Goal: Task Accomplishment & Management: Use online tool/utility

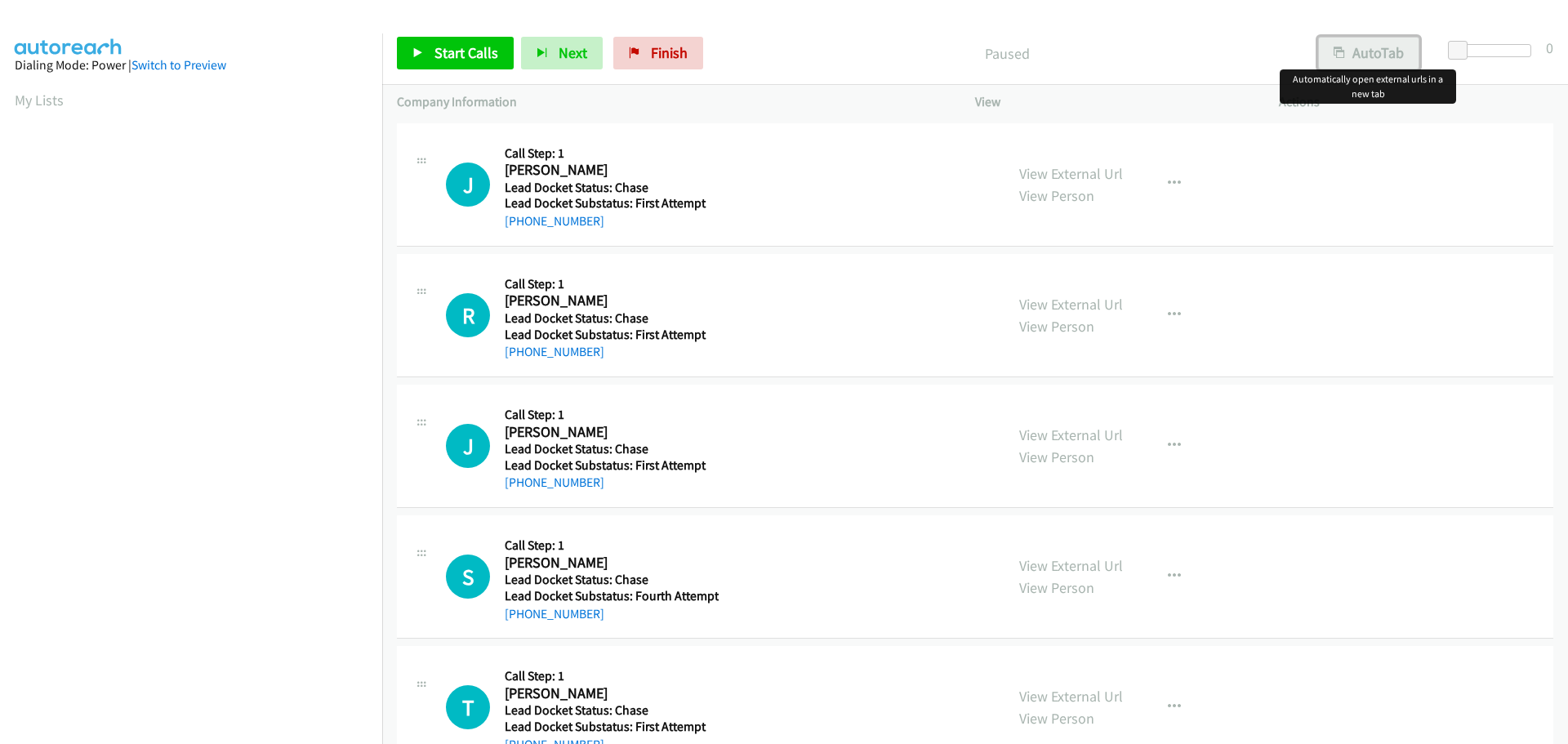
click at [1332, 45] on button "AutoTab" at bounding box center [1368, 53] width 101 height 33
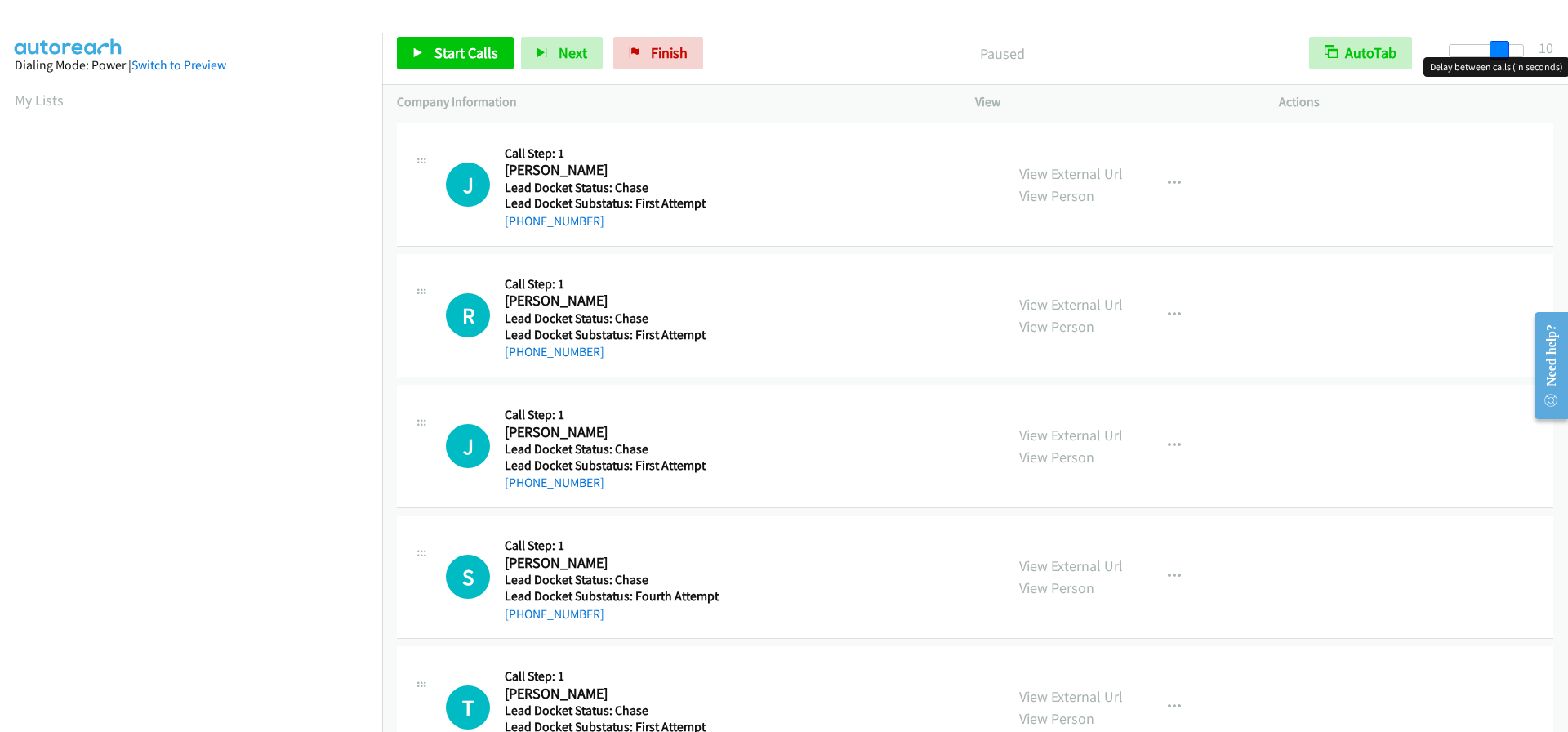
drag, startPoint x: 1454, startPoint y: 45, endPoint x: 1504, endPoint y: 50, distance: 50.2
click at [1504, 50] on span at bounding box center [1498, 50] width 19 height 19
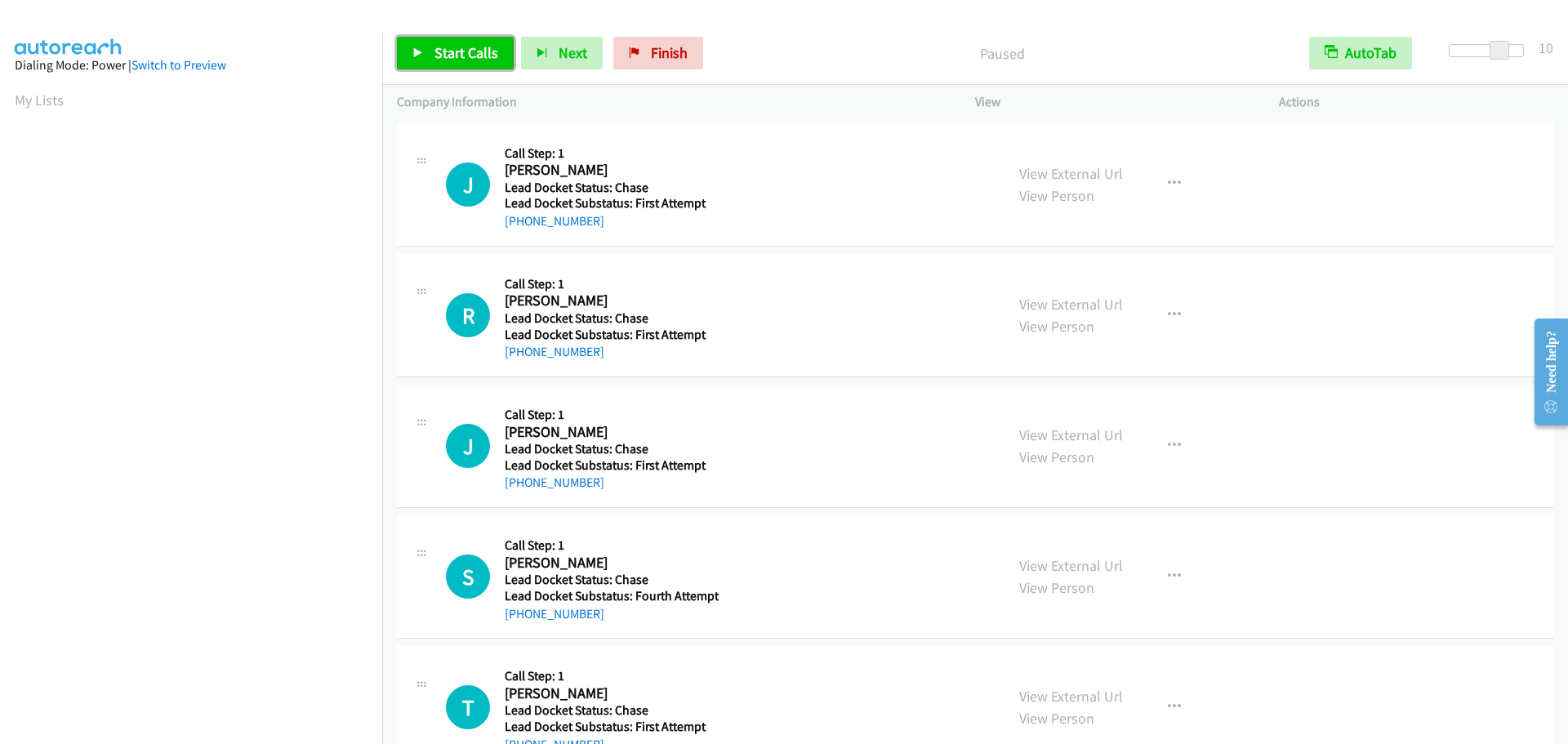
click at [446, 51] on span "Start Calls" at bounding box center [466, 52] width 64 height 18
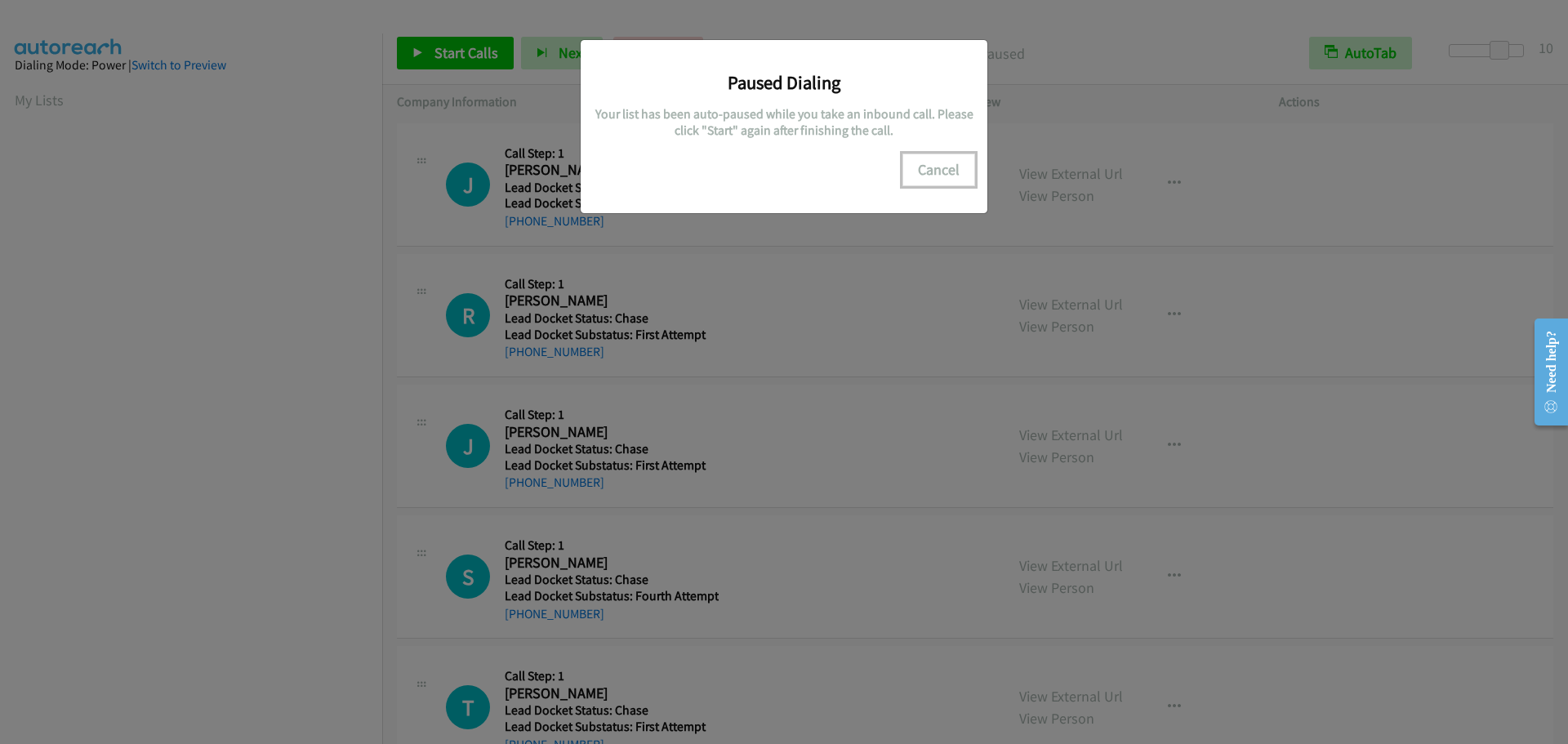
click at [960, 171] on button "Cancel" at bounding box center [939, 170] width 72 height 33
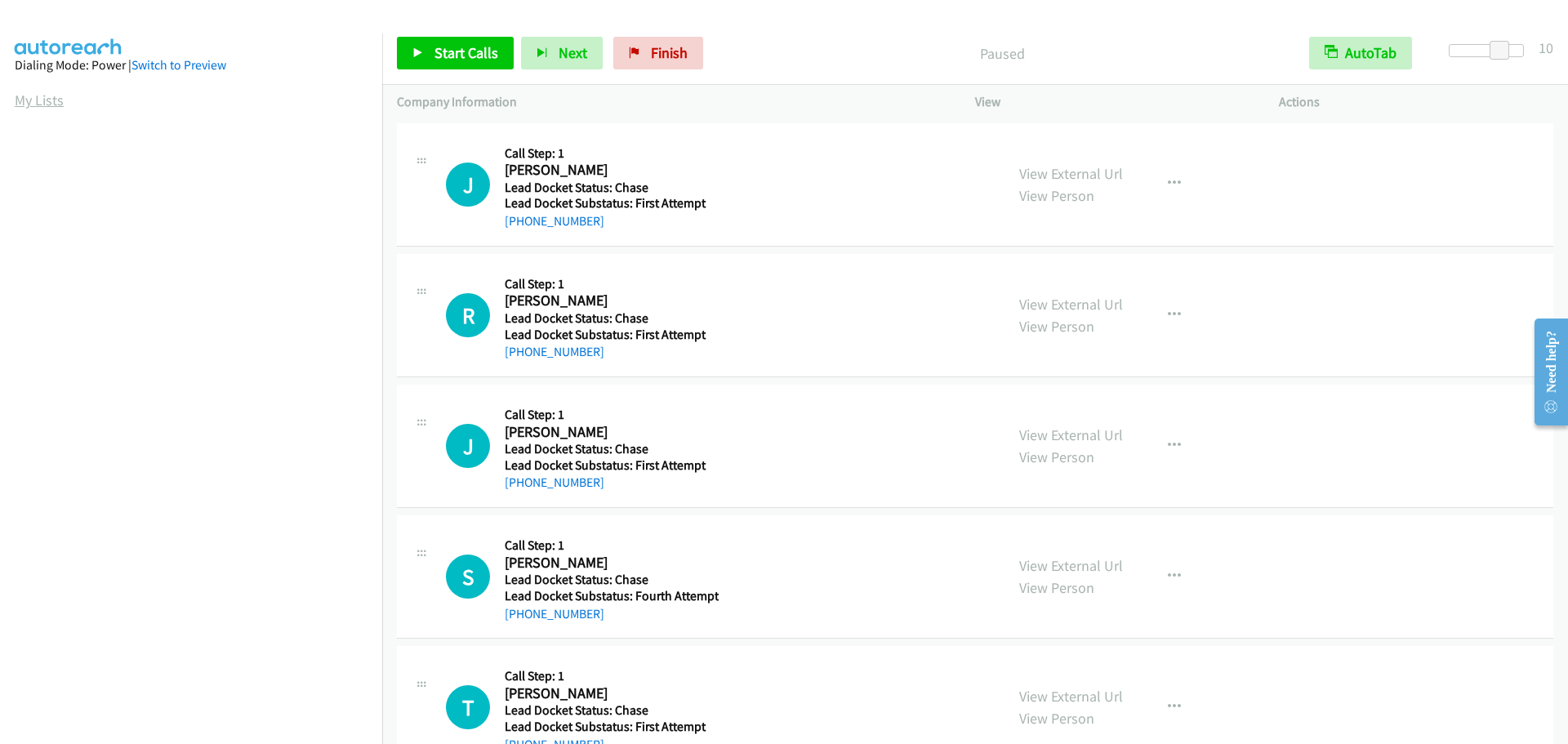
click at [35, 99] on link "My Lists" at bounding box center [39, 100] width 49 height 18
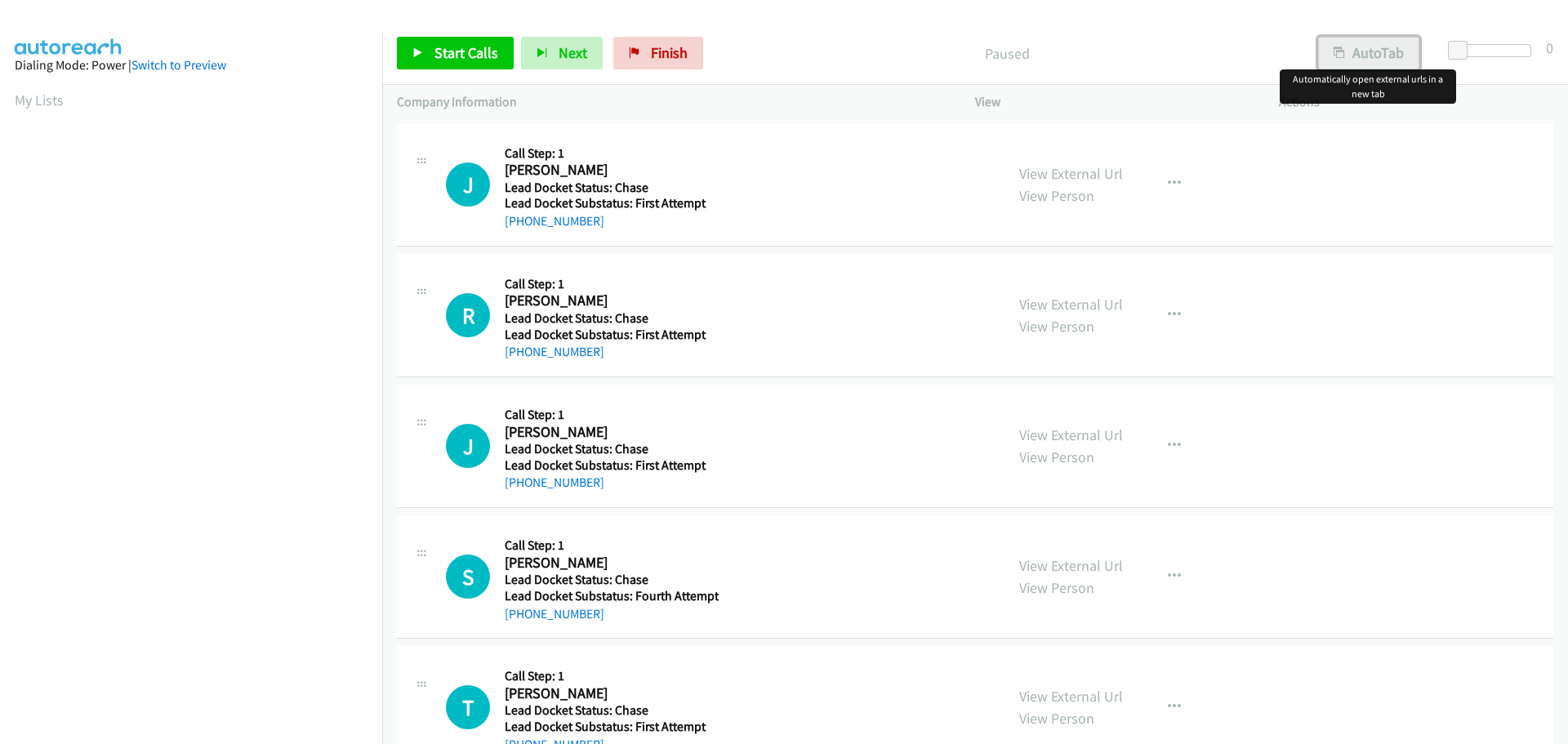
click at [1355, 45] on button "AutoTab" at bounding box center [1368, 53] width 101 height 33
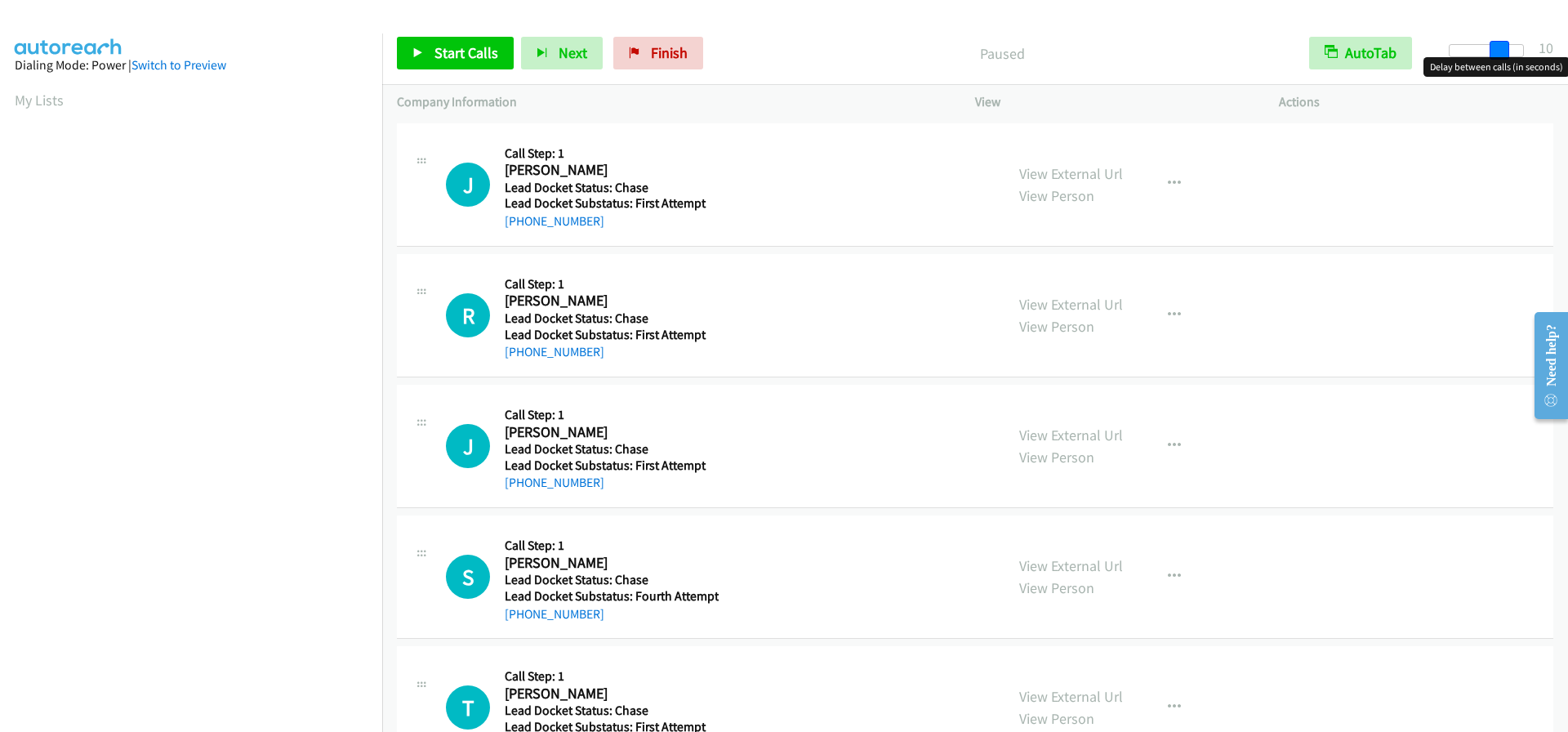
drag, startPoint x: 1457, startPoint y: 50, endPoint x: 1509, endPoint y: 57, distance: 52.5
click at [1509, 57] on body "Start Calls Pause Next Finish Paused AutoTab AutoTab 10 Company Information Inf…" at bounding box center [784, 39] width 1568 height 77
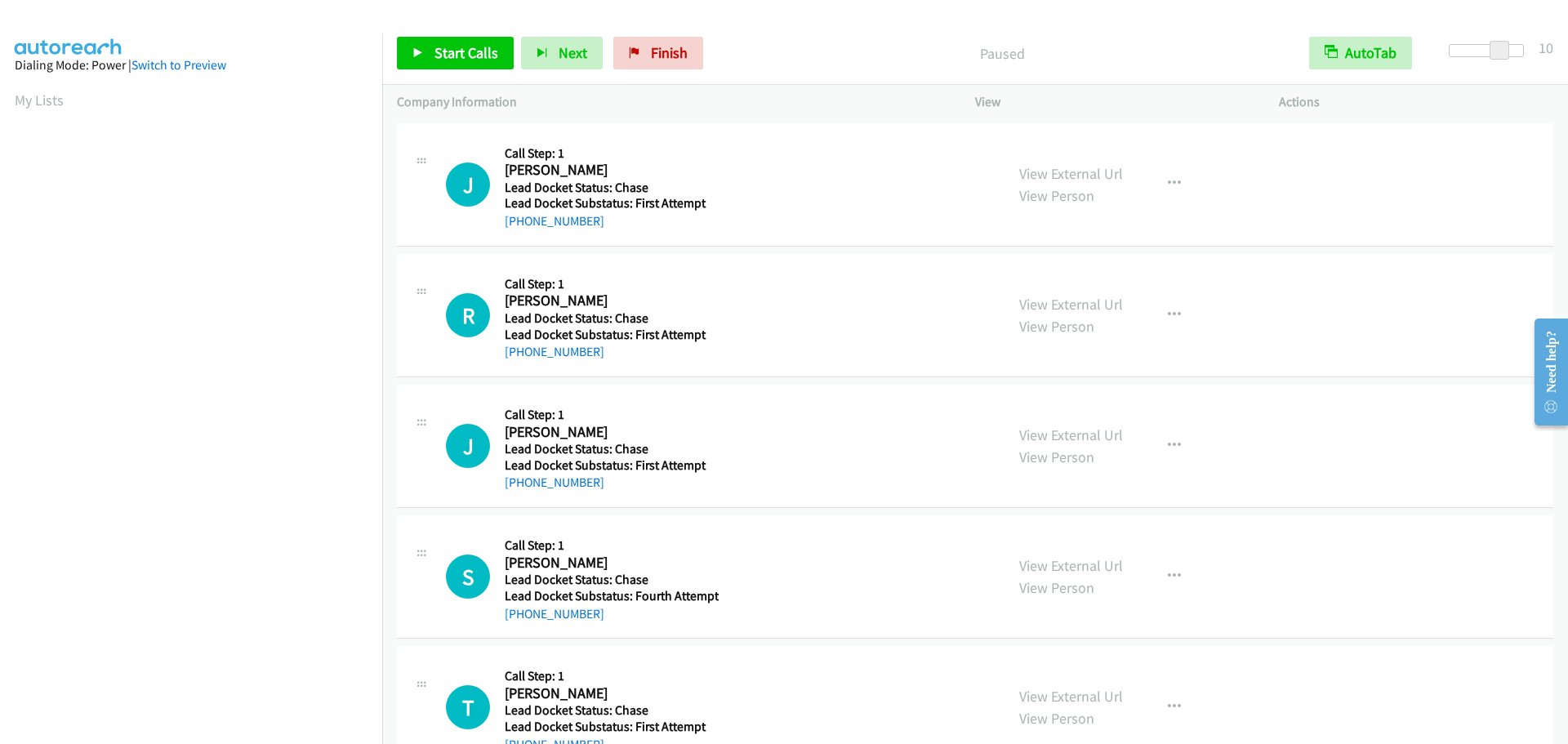
scroll to position [172, 0]
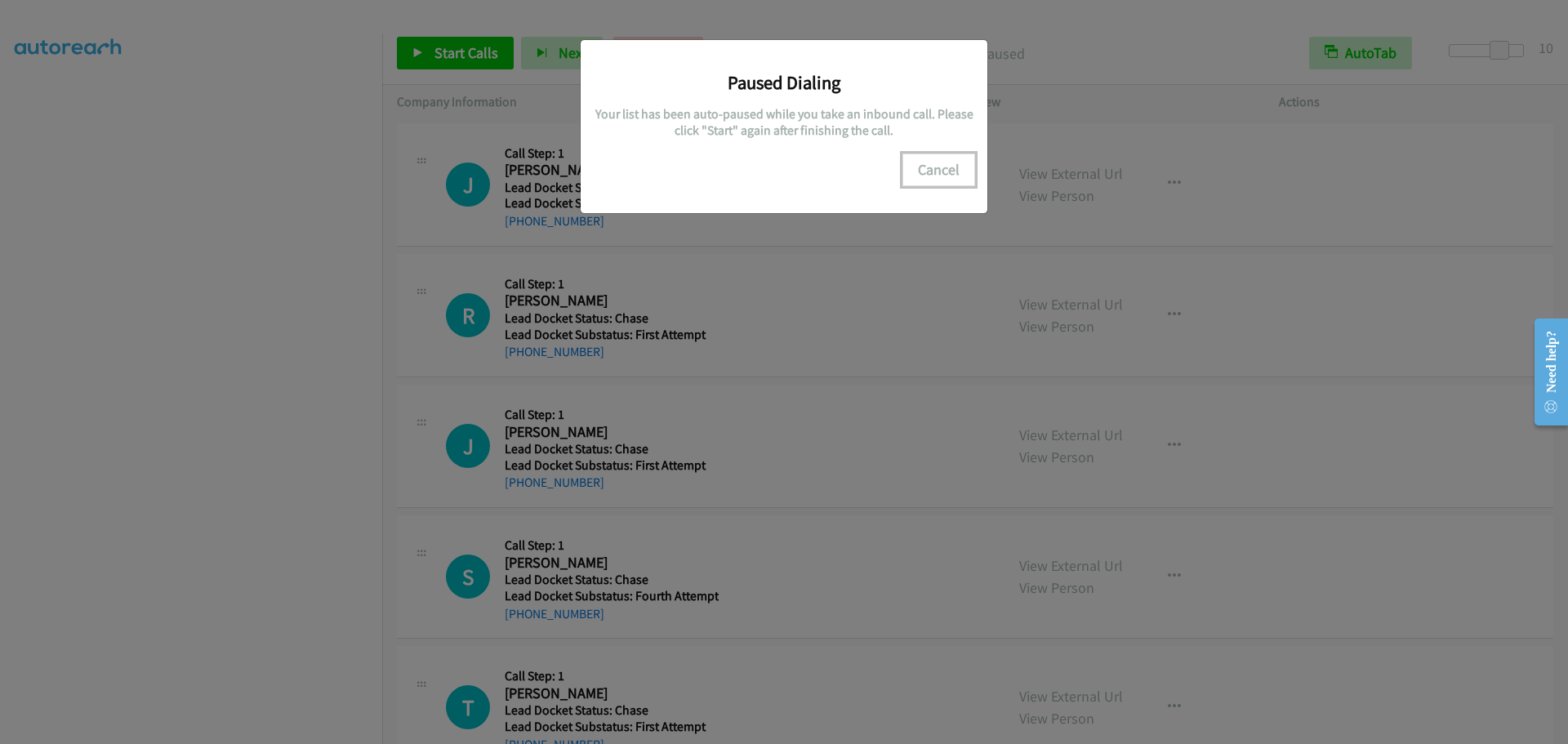
click at [942, 183] on button "Cancel" at bounding box center [939, 170] width 72 height 33
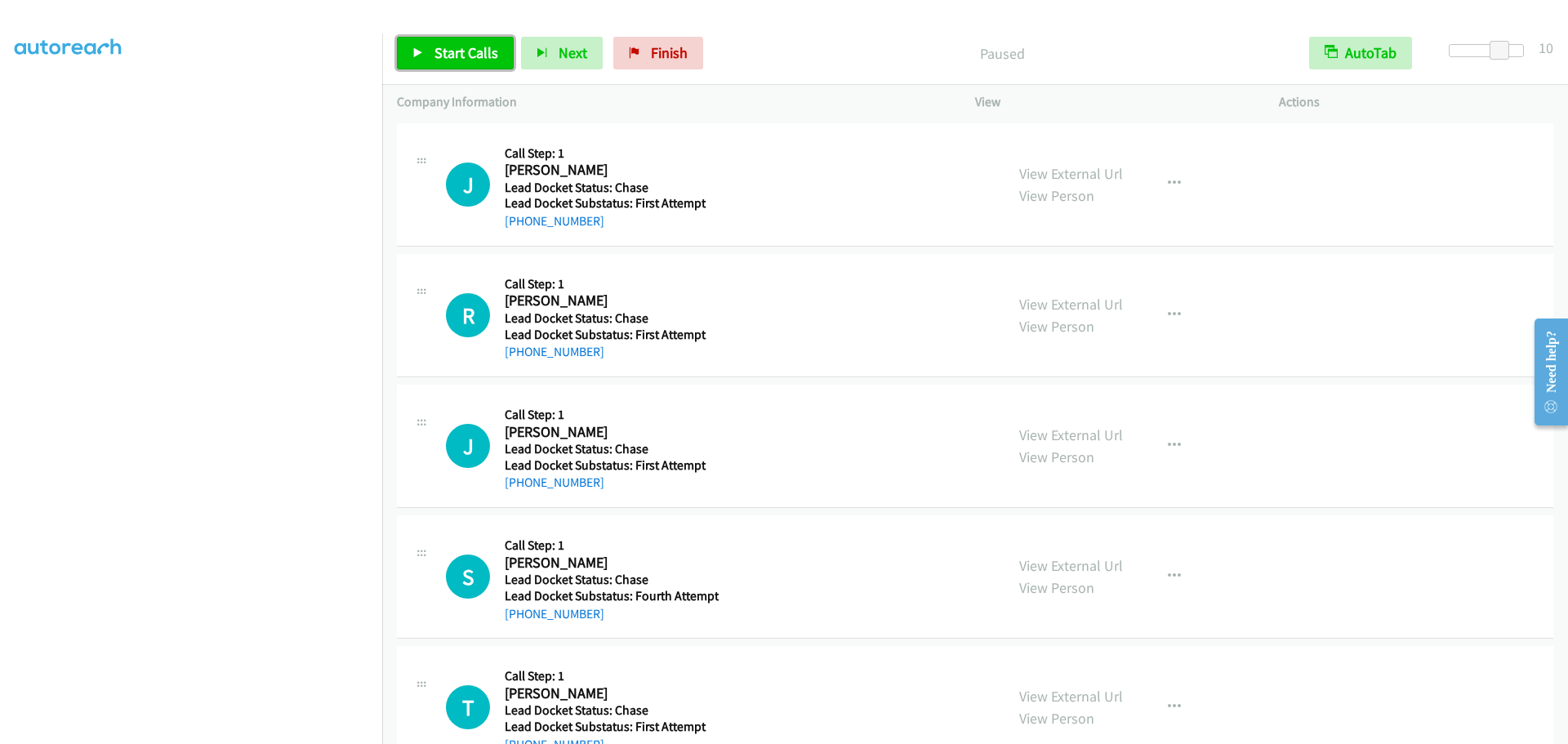
click at [438, 56] on span "Start Calls" at bounding box center [466, 52] width 64 height 18
click at [460, 50] on span "Pause" at bounding box center [453, 52] width 37 height 18
click at [25, 101] on link "My Lists" at bounding box center [39, 100] width 49 height 18
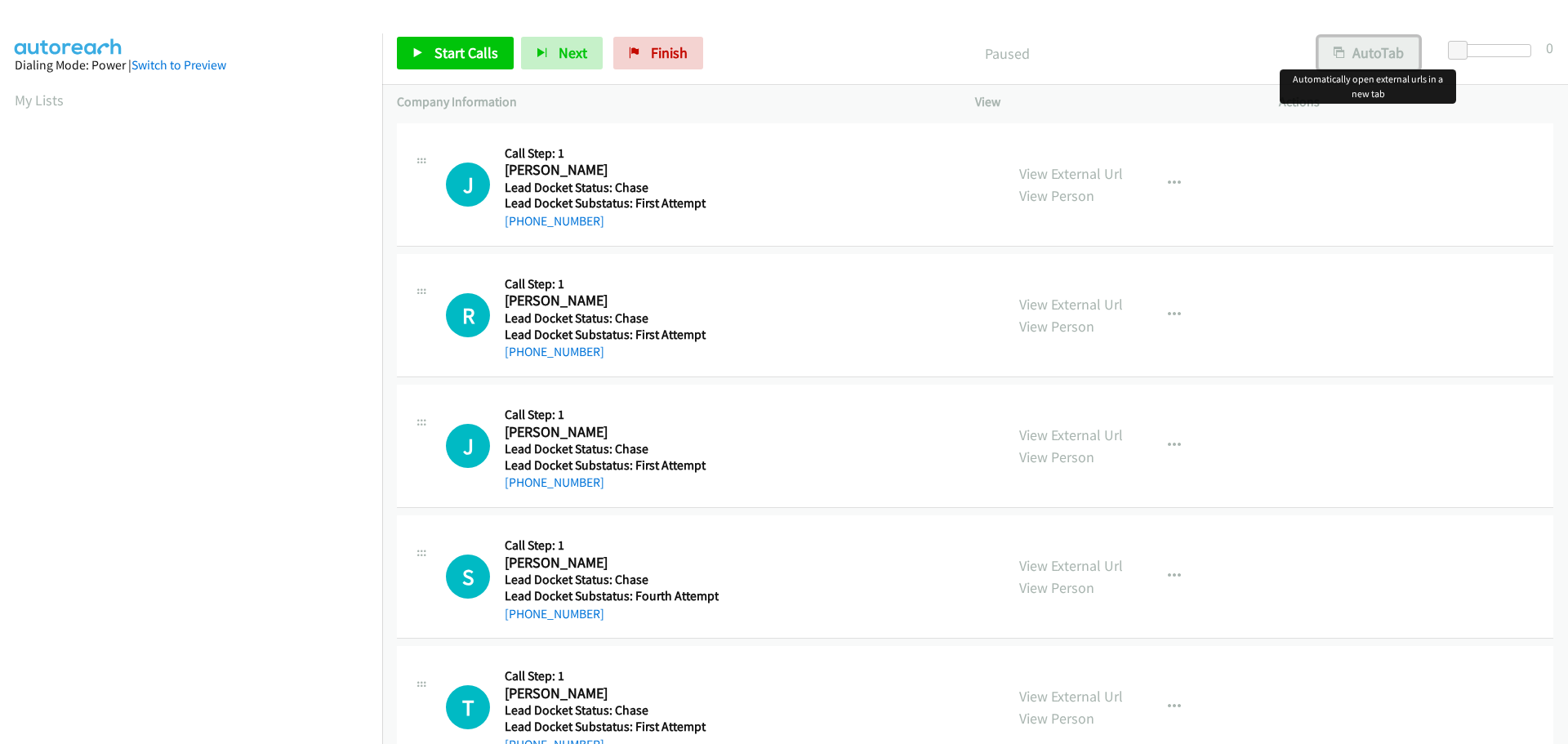
click at [1392, 47] on button "AutoTab" at bounding box center [1368, 53] width 101 height 33
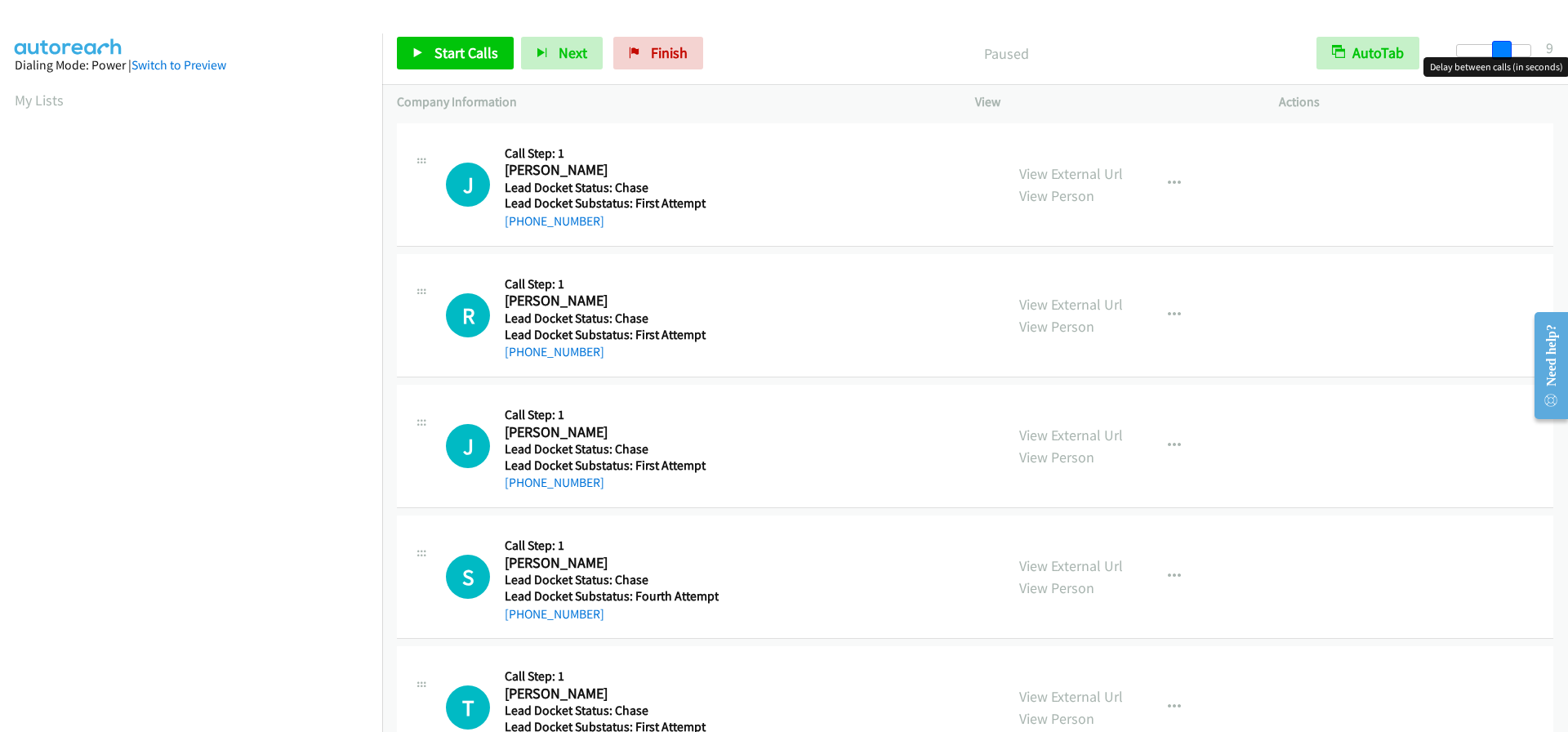
drag, startPoint x: 1455, startPoint y: 54, endPoint x: 1501, endPoint y: 50, distance: 46.2
click at [1501, 50] on span at bounding box center [1501, 50] width 19 height 19
click at [1505, 50] on span at bounding box center [1498, 50] width 19 height 19
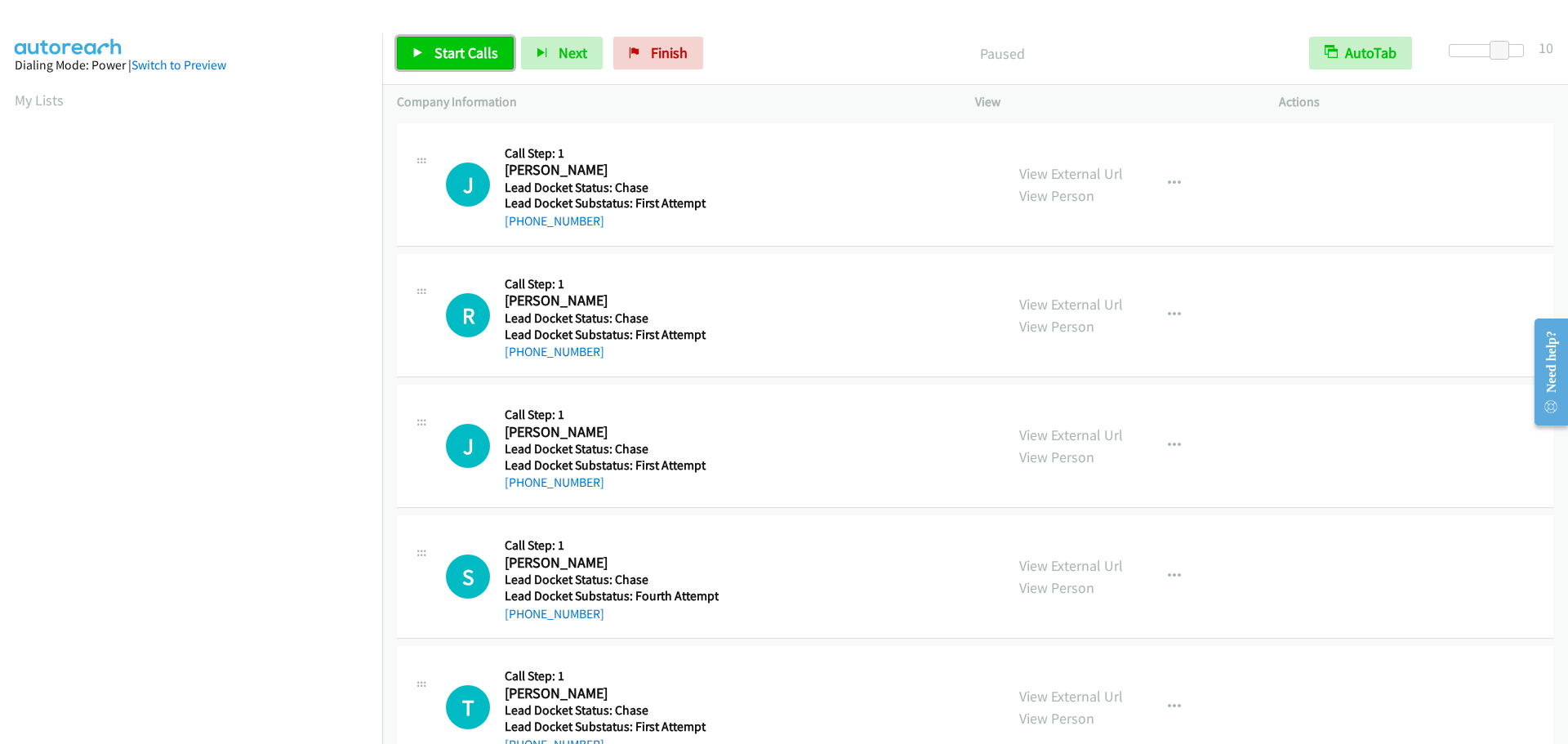
click at [435, 54] on span "Start Calls" at bounding box center [466, 52] width 64 height 18
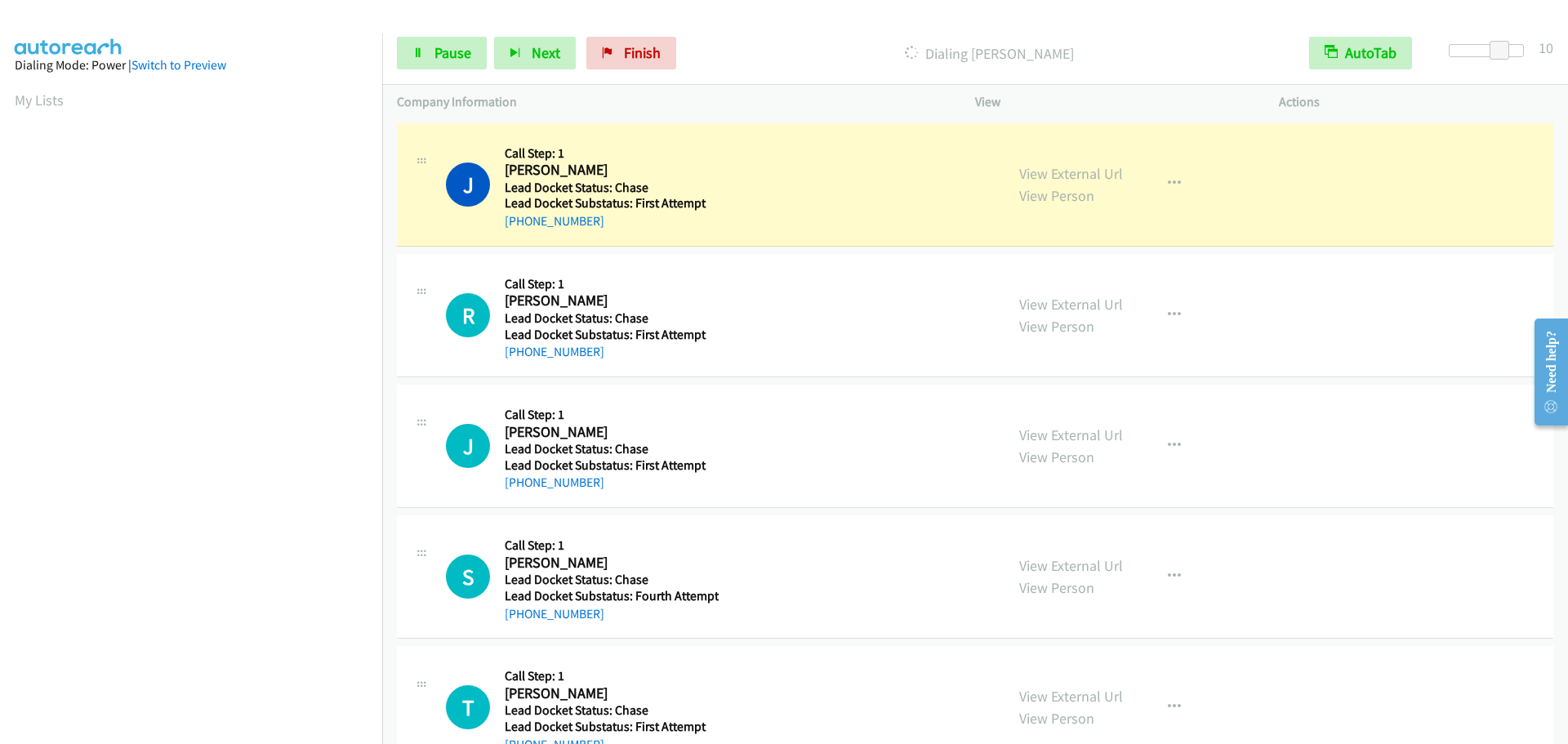
scroll to position [171, 0]
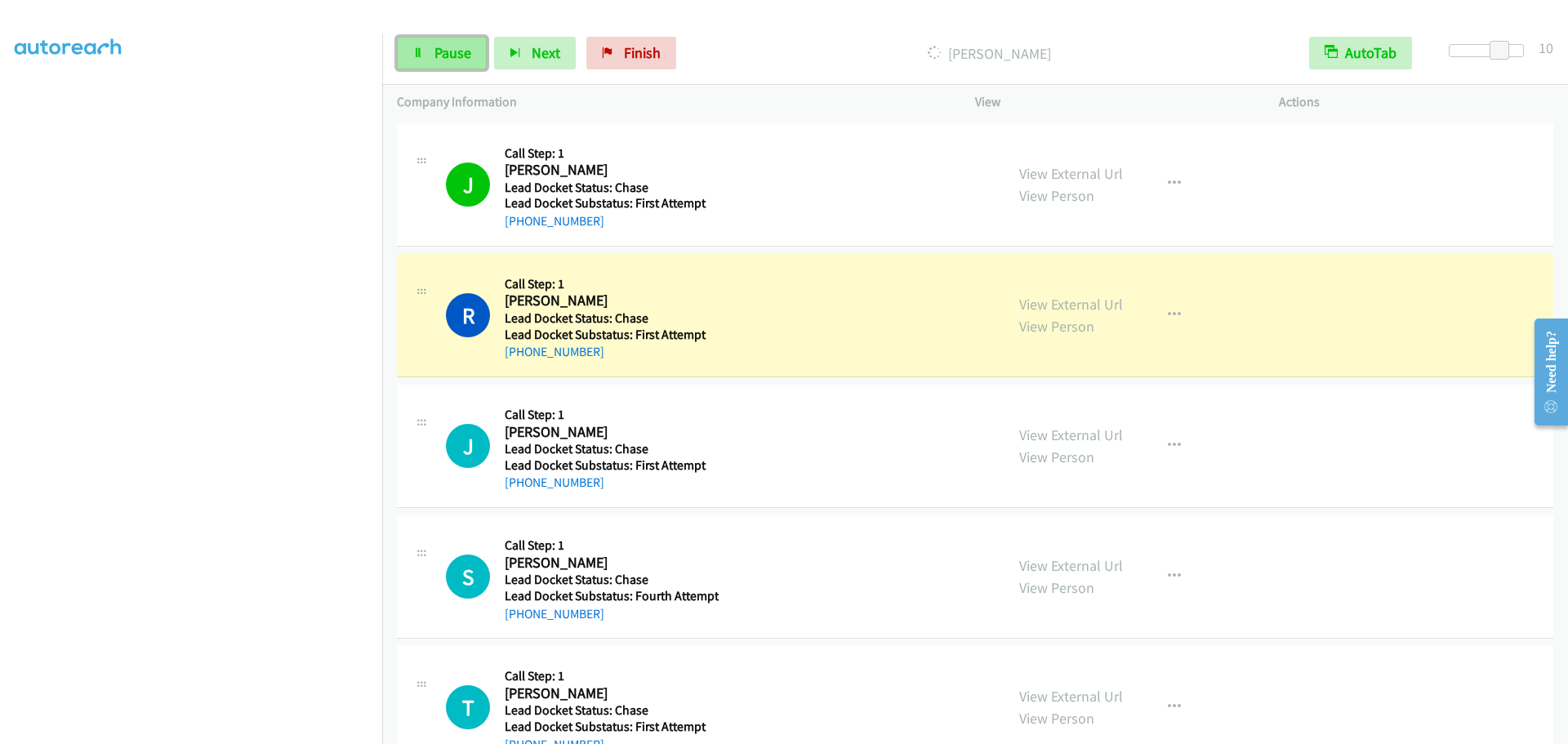
click at [451, 55] on span "Pause" at bounding box center [453, 52] width 37 height 18
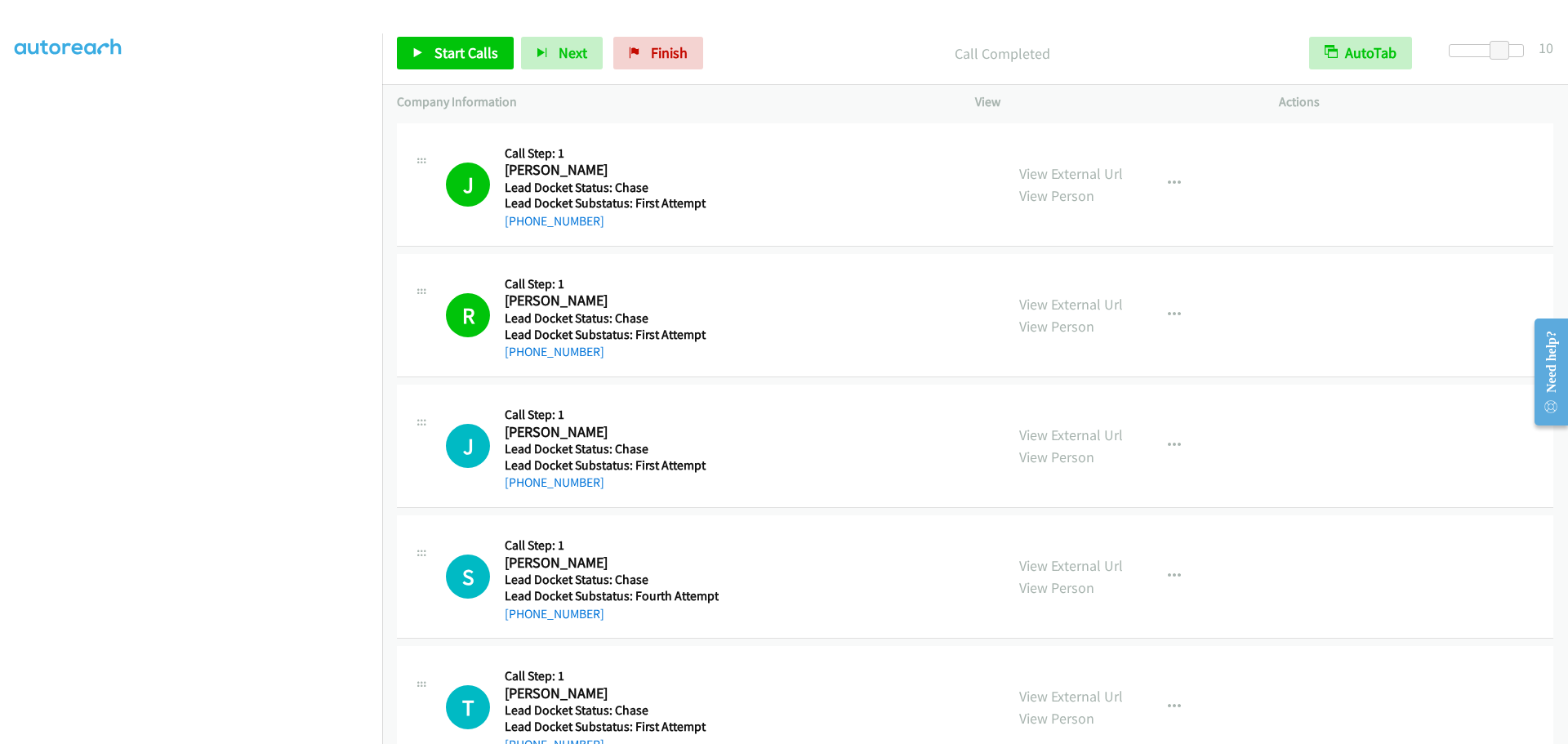
scroll to position [0, 0]
click at [434, 52] on span "Start Calls" at bounding box center [466, 52] width 64 height 18
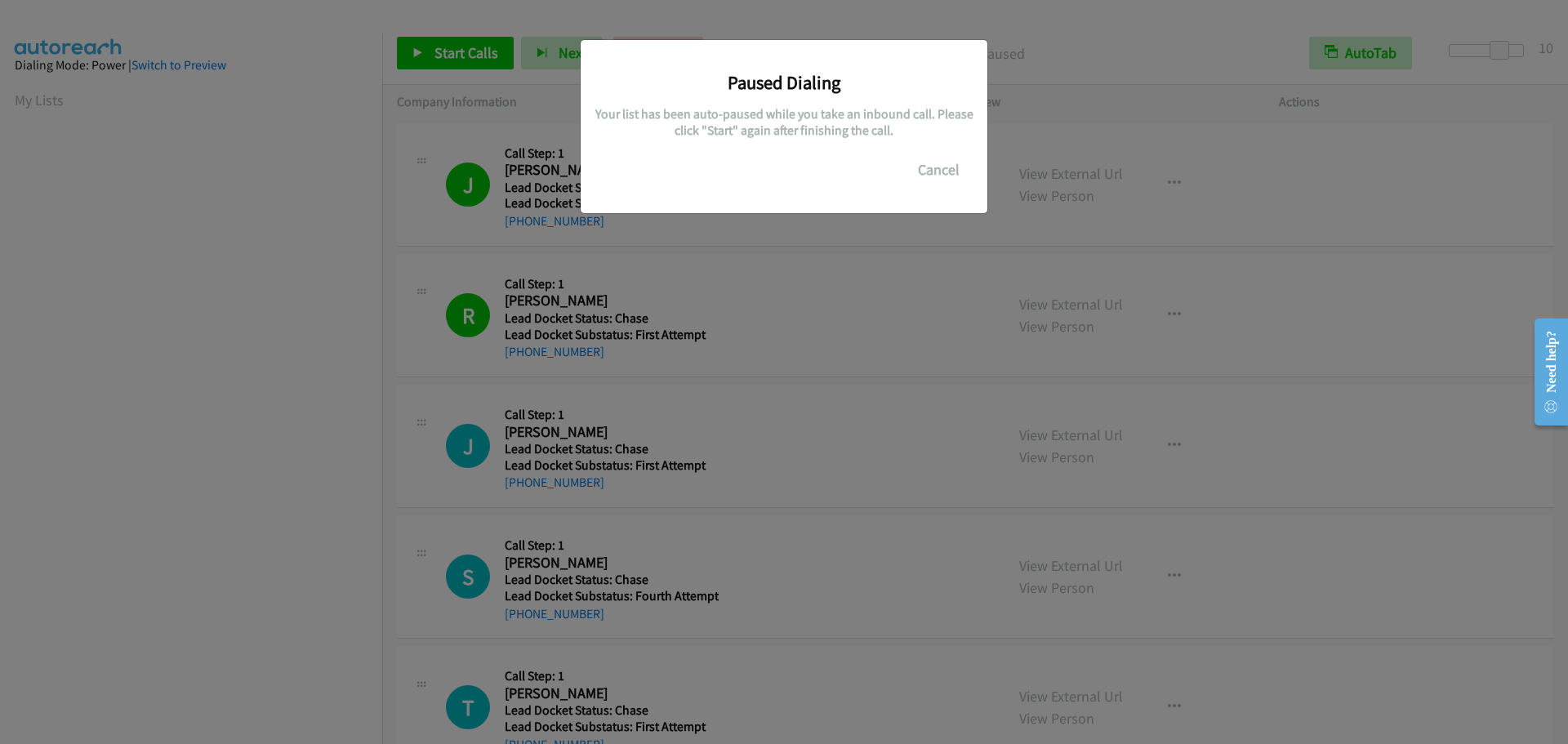
scroll to position [172, 0]
click at [937, 173] on button "Cancel" at bounding box center [939, 170] width 72 height 33
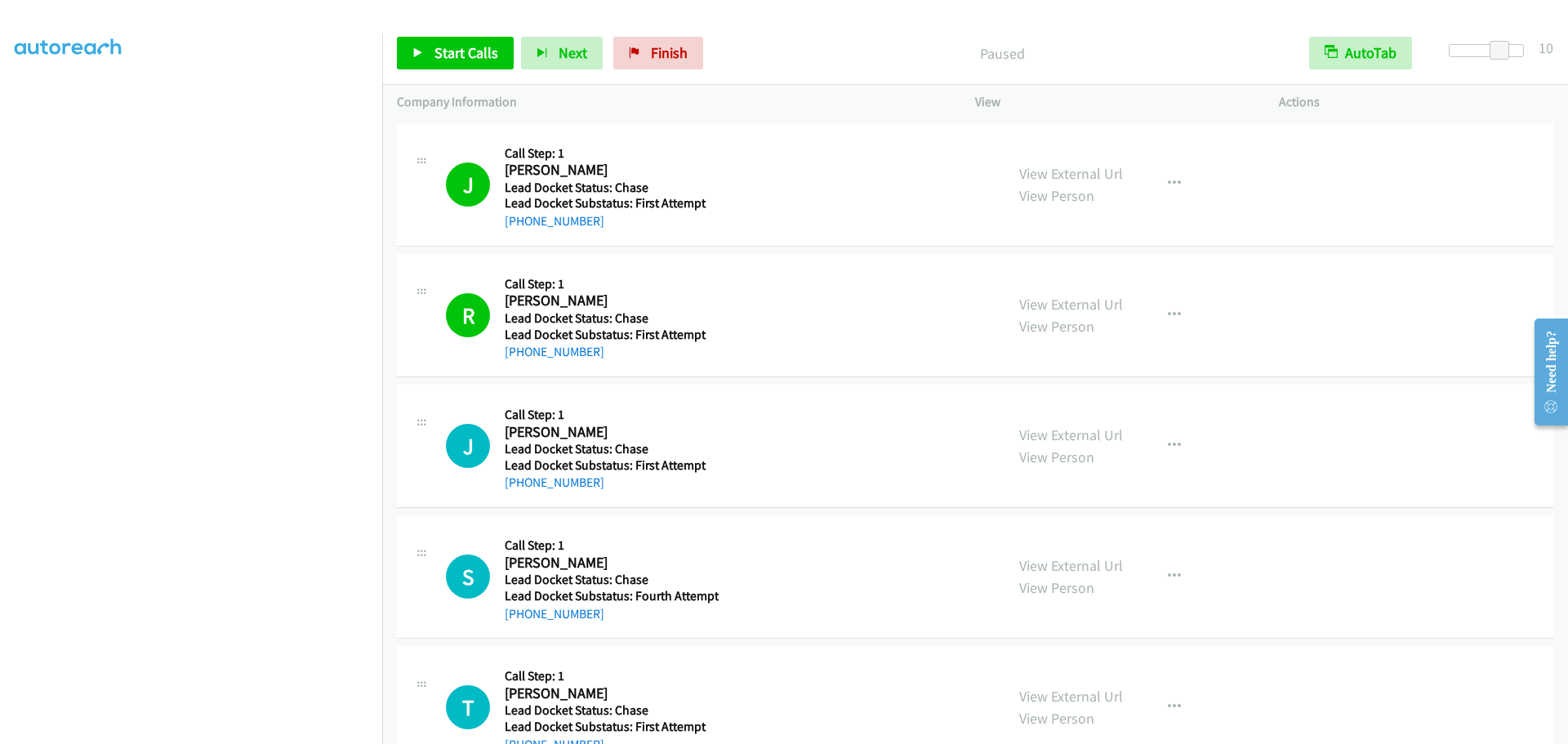
scroll to position [9, 0]
click at [39, 97] on link "My Lists" at bounding box center [39, 91] width 49 height 18
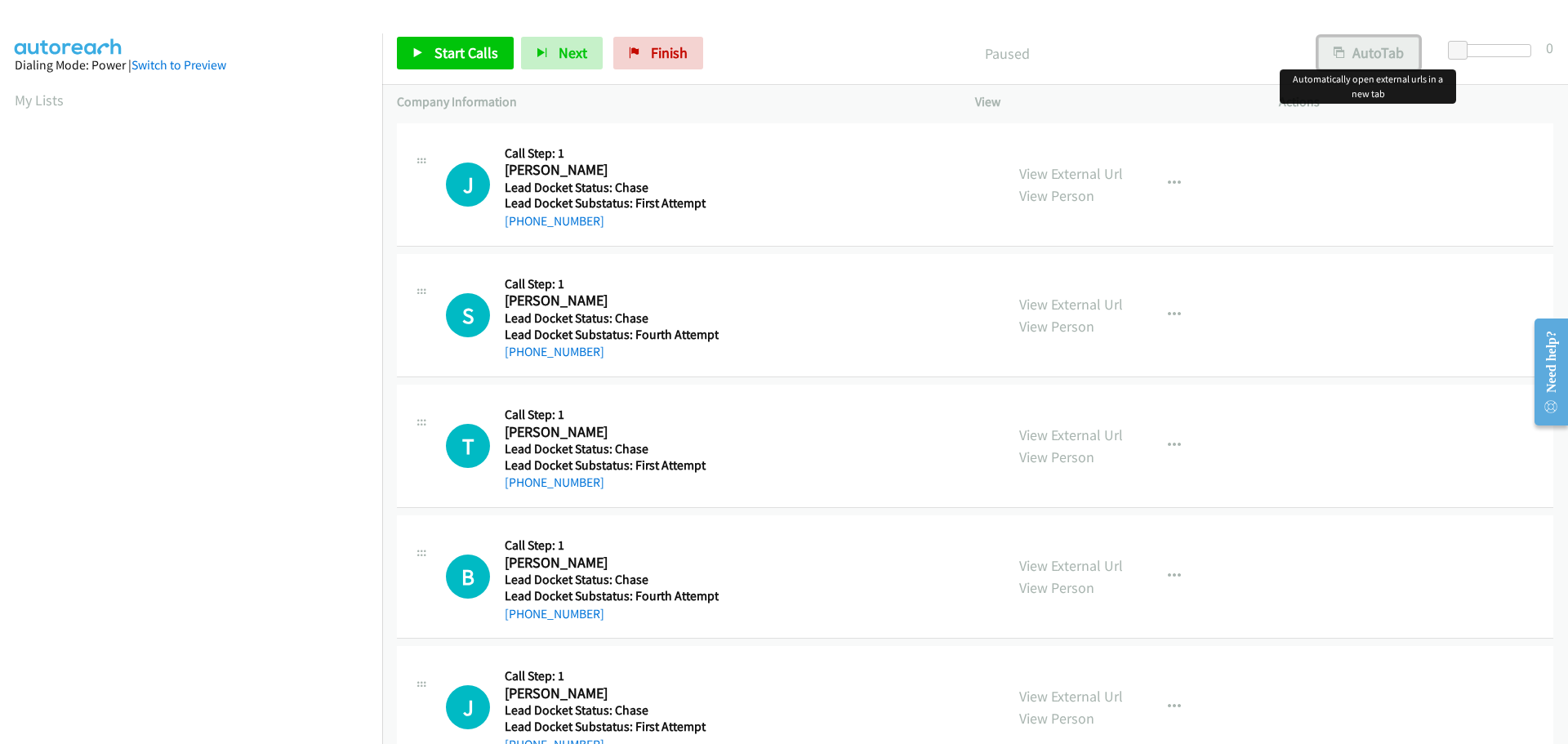
click at [1341, 50] on icon "button" at bounding box center [1339, 54] width 12 height 12
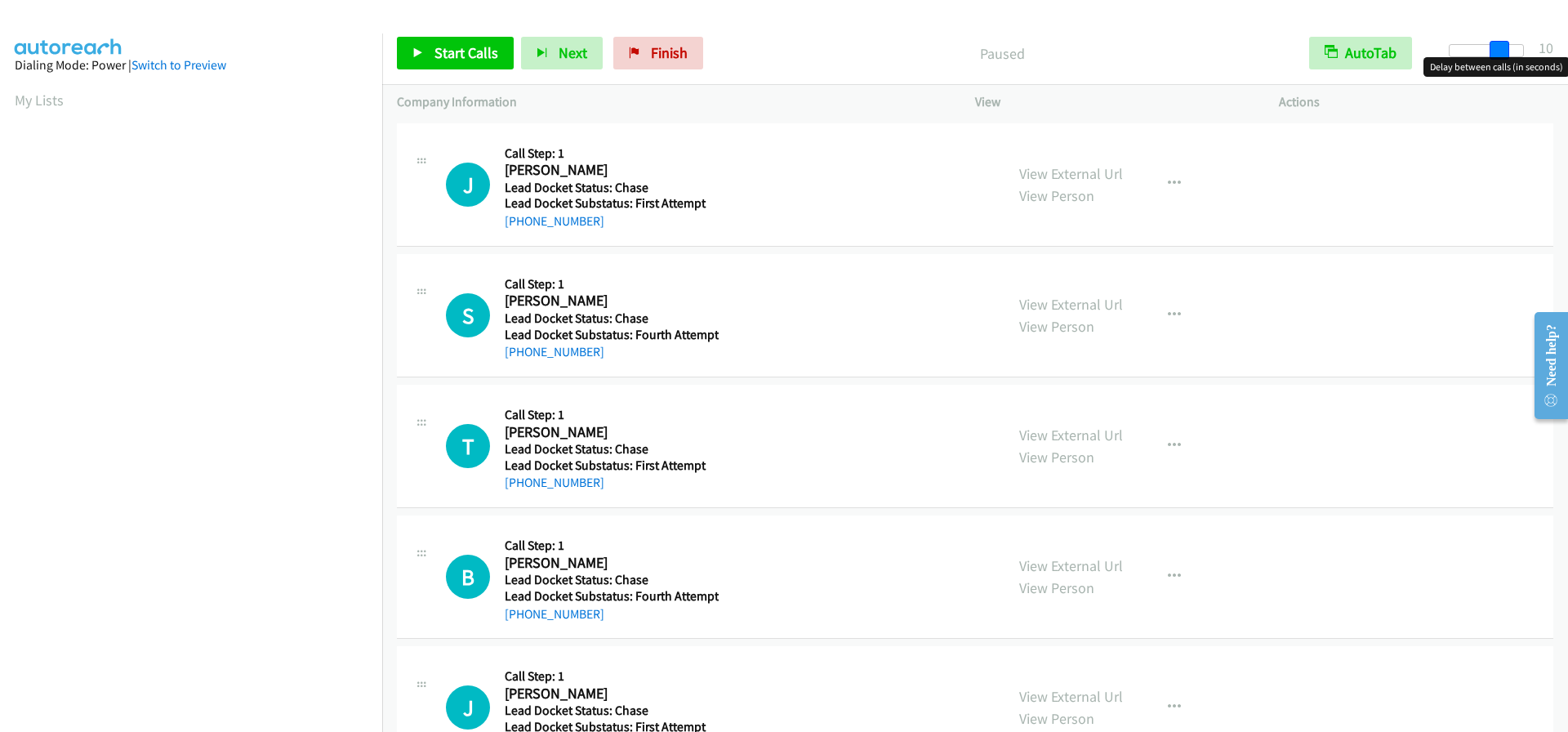
drag, startPoint x: 1460, startPoint y: 48, endPoint x: 1509, endPoint y: 49, distance: 49.0
click at [1509, 49] on div at bounding box center [1486, 50] width 75 height 13
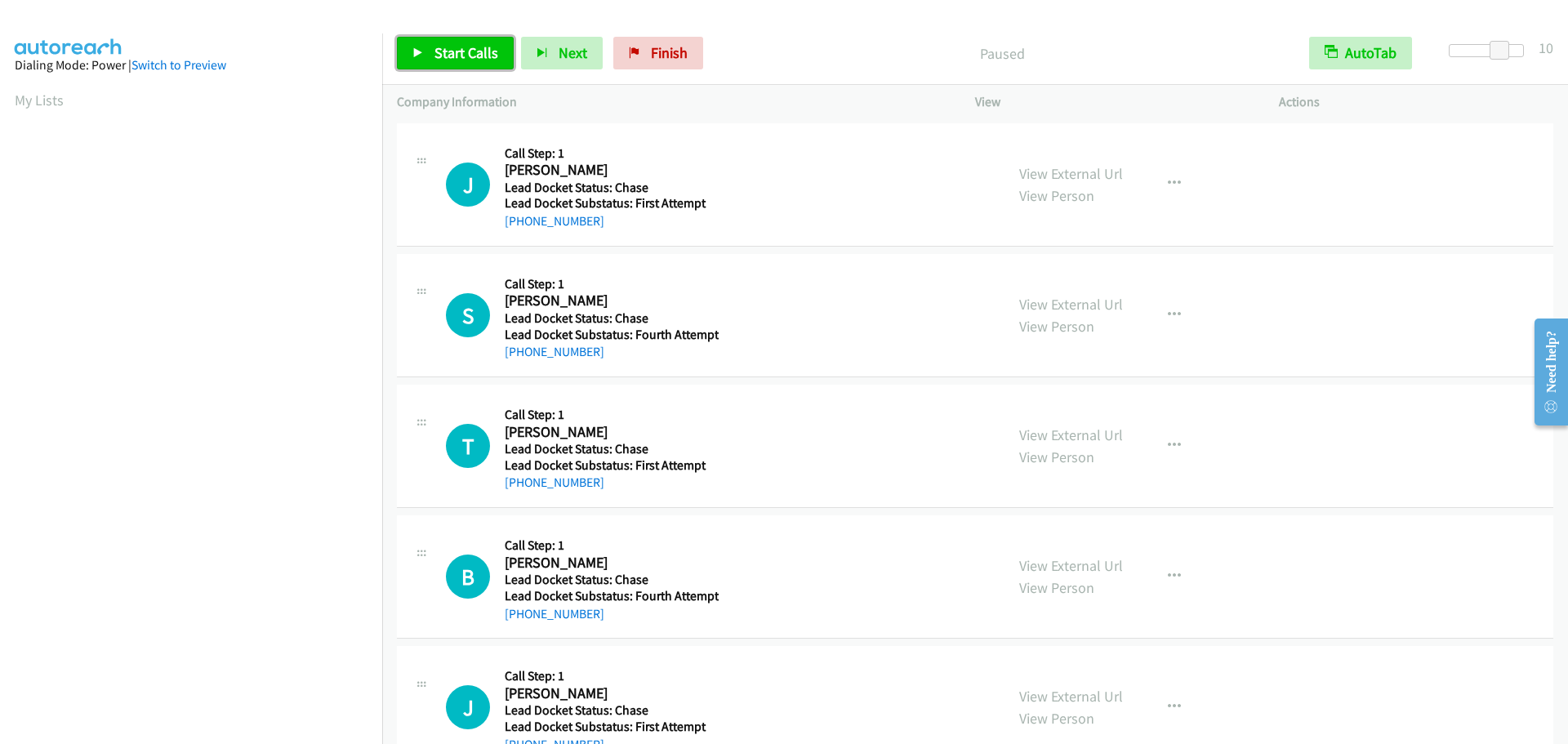
click at [460, 53] on span "Start Calls" at bounding box center [466, 52] width 64 height 18
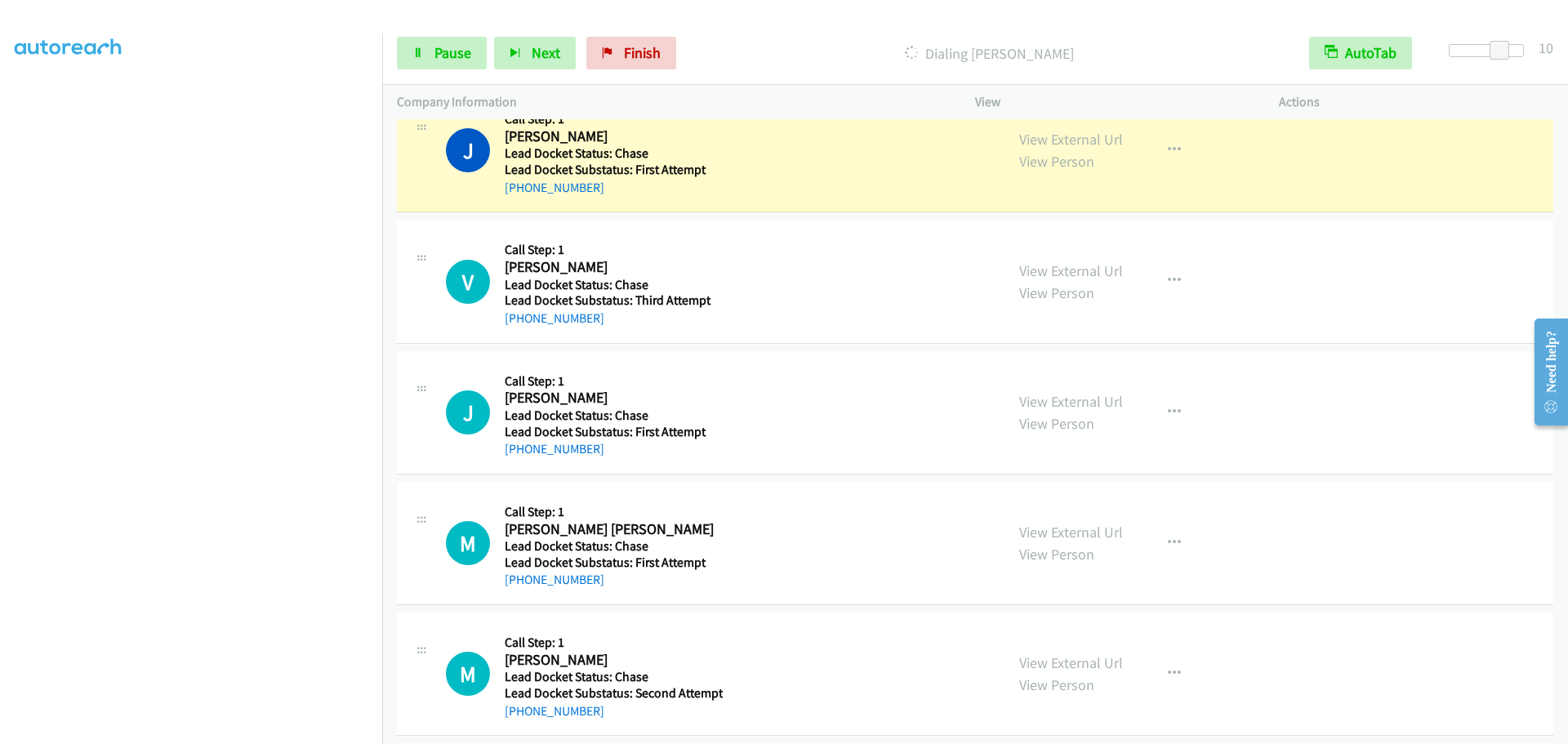
scroll to position [572, 0]
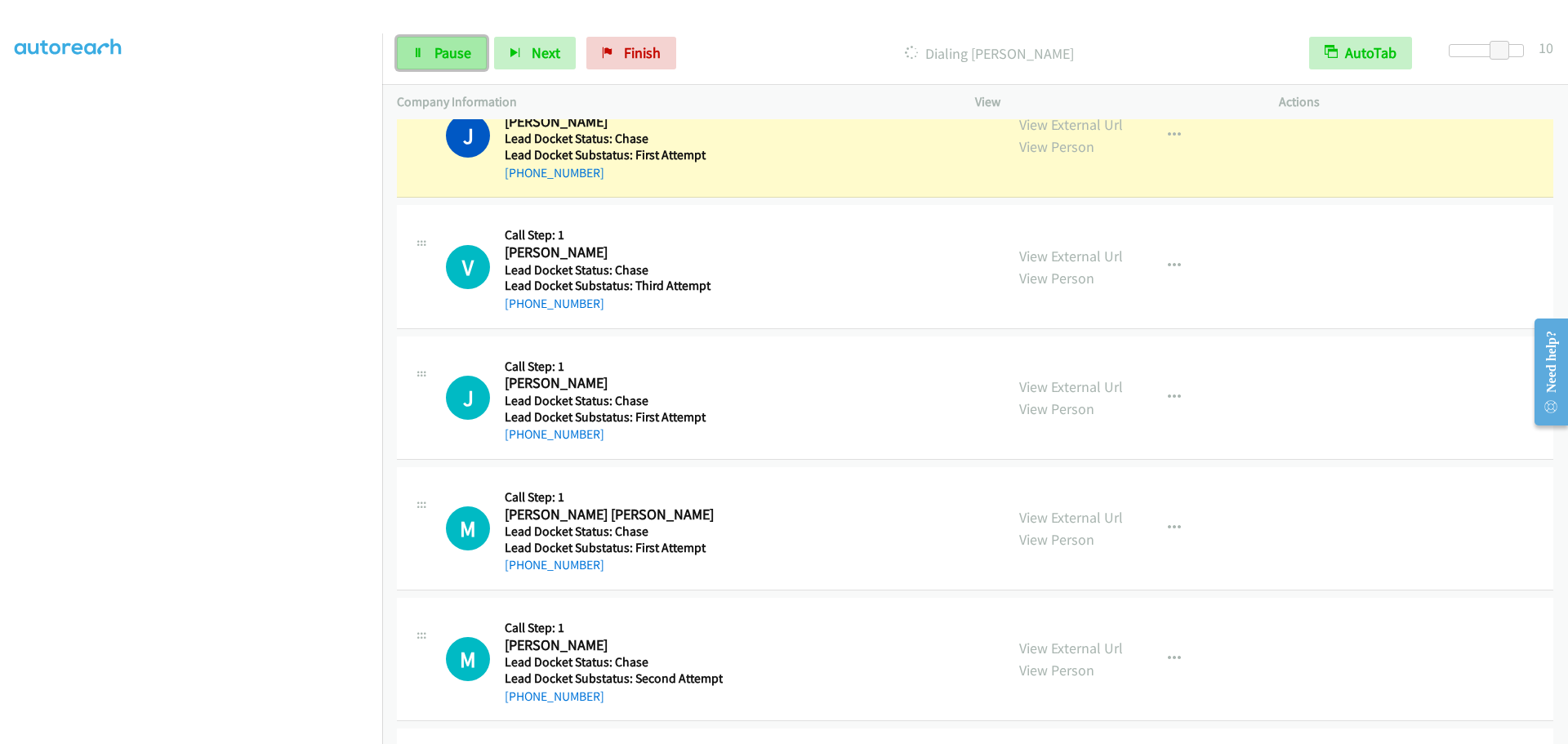
click at [439, 60] on span "Pause" at bounding box center [453, 52] width 37 height 18
